Goal: Task Accomplishment & Management: Manage account settings

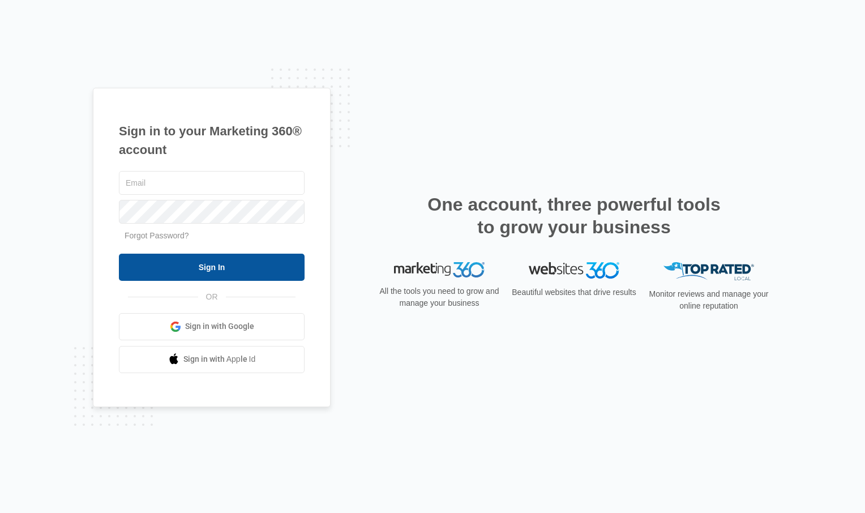
type input "[EMAIL_ADDRESS][DOMAIN_NAME]"
click at [261, 270] on input "Sign In" at bounding box center [212, 267] width 186 height 27
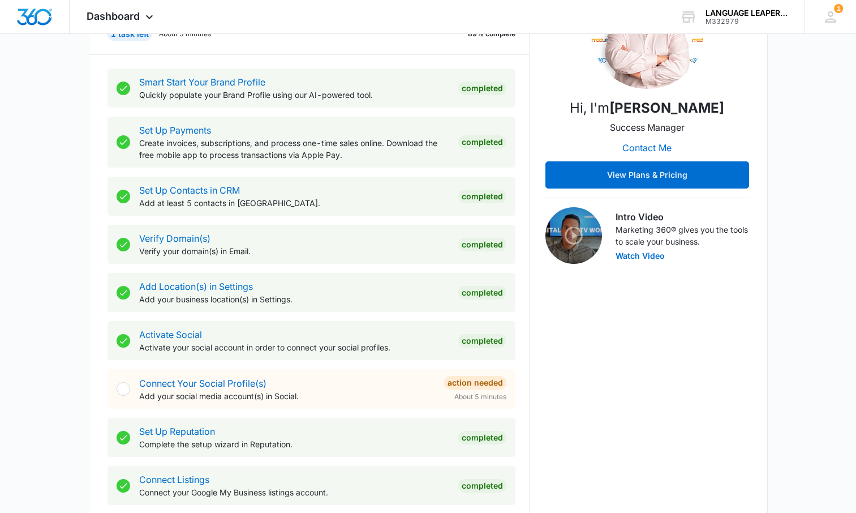
scroll to position [201, 0]
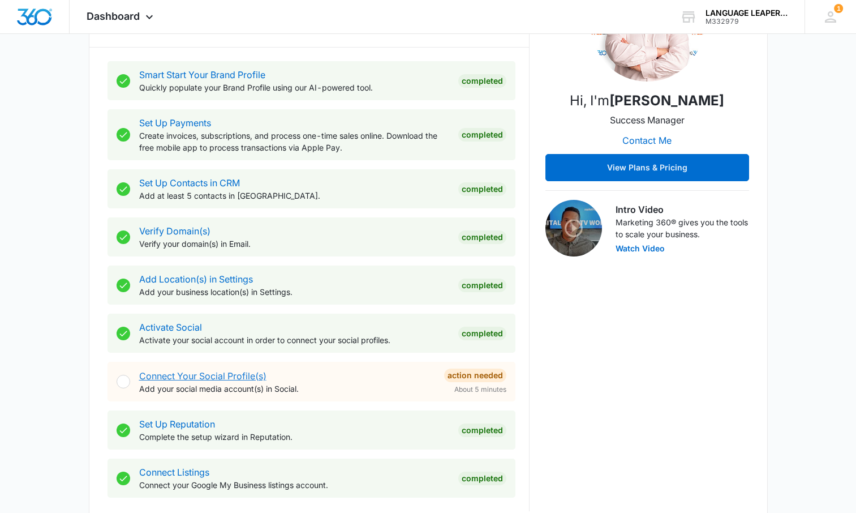
click at [226, 374] on link "Connect Your Social Profile(s)" at bounding box center [202, 375] width 127 height 11
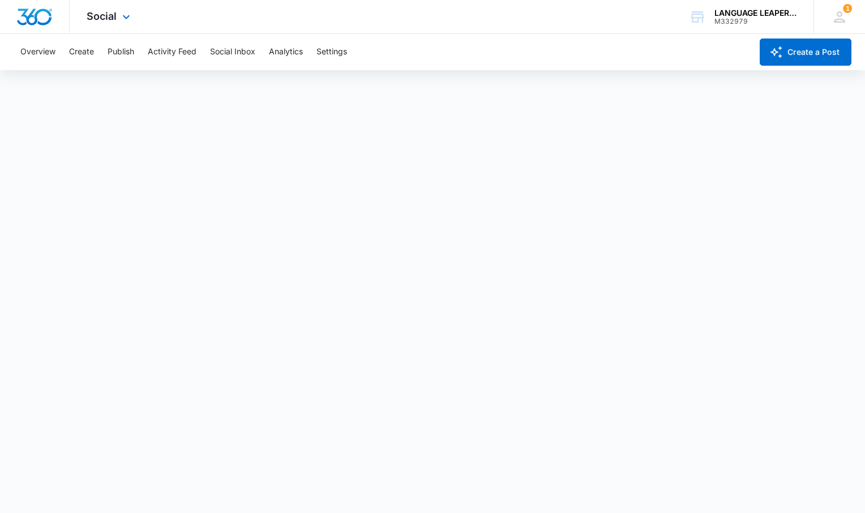
click at [50, 18] on img "Dashboard" at bounding box center [34, 16] width 36 height 17
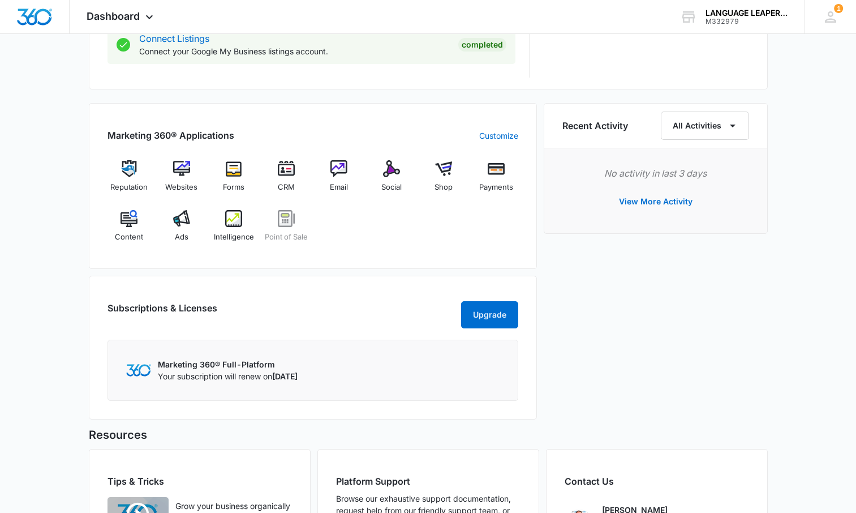
scroll to position [769, 0]
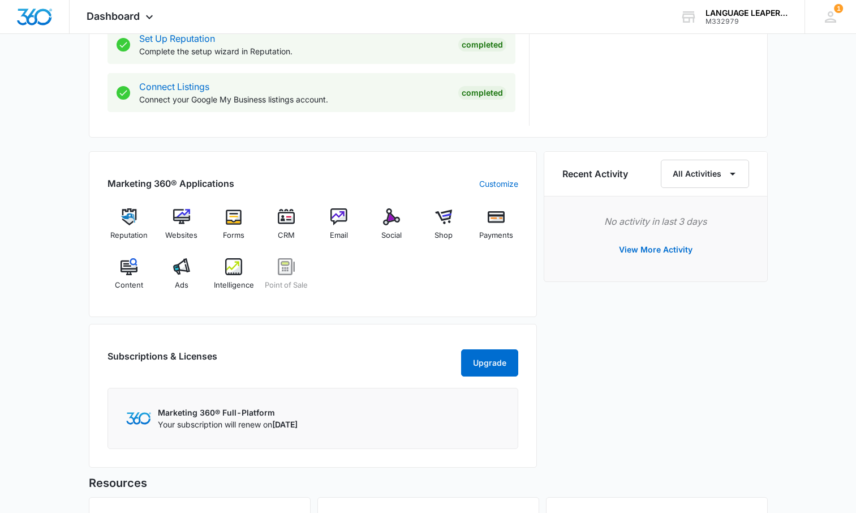
click at [61, 292] on div "[DATE] is [DATE] Good afternoon, Darryck! Contacts You have 6 contacts Getting …" at bounding box center [428, 73] width 856 height 1222
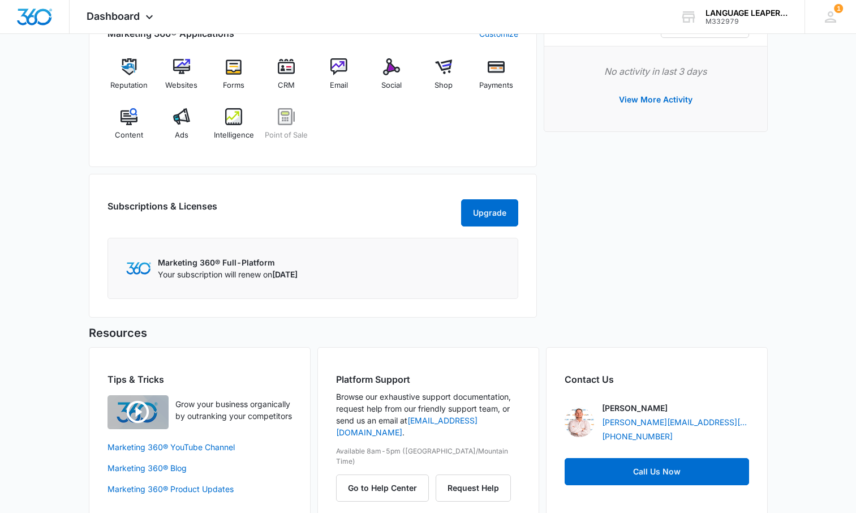
scroll to position [734, 0]
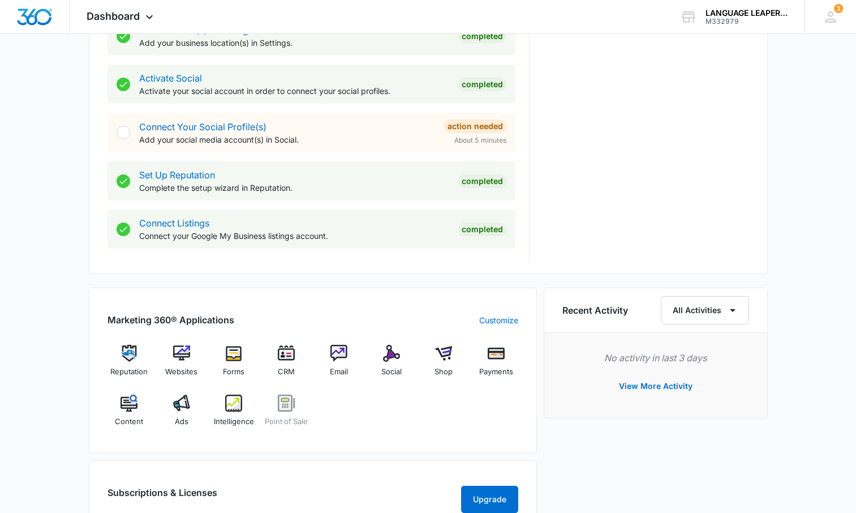
click at [58, 272] on div "[DATE] is [DATE] Good afternoon, Darryck! Contacts You have 6 contacts Getting …" at bounding box center [428, 209] width 856 height 1222
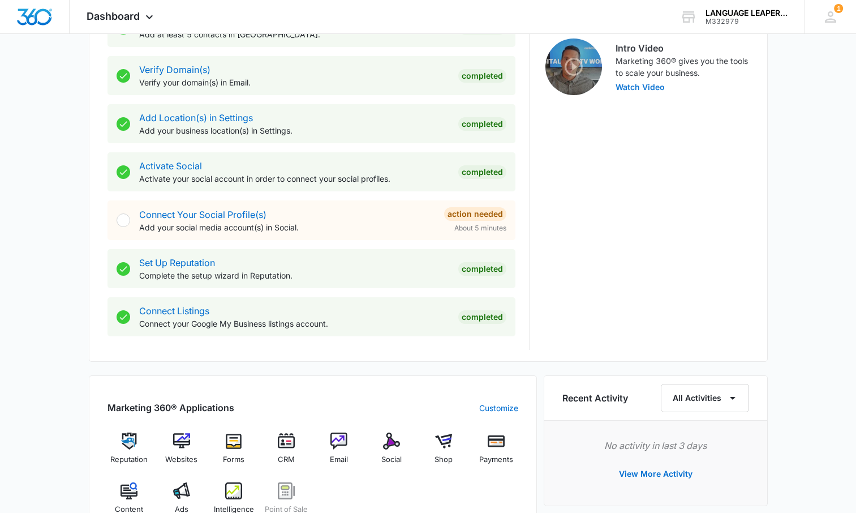
scroll to position [359, 0]
